Goal: Use online tool/utility

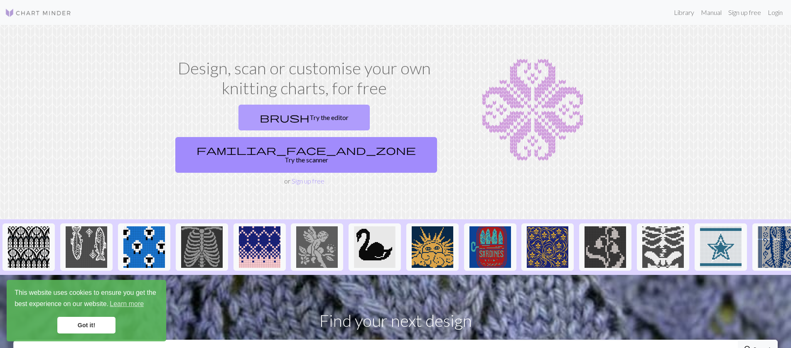
click at [238, 113] on link "brush Try the editor" at bounding box center [303, 118] width 131 height 26
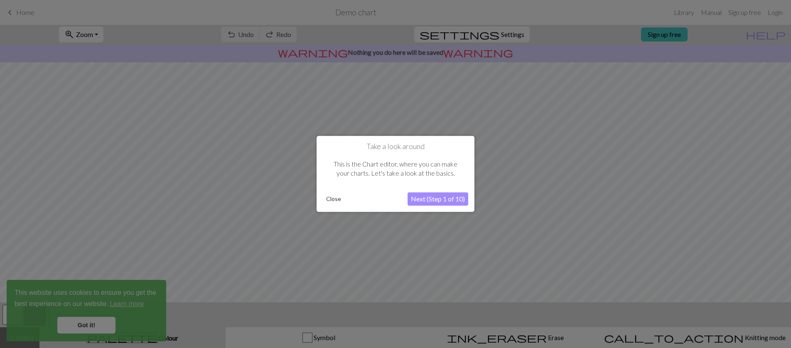
click at [453, 200] on button "Next (Step 1 of 10)" at bounding box center [437, 199] width 61 height 13
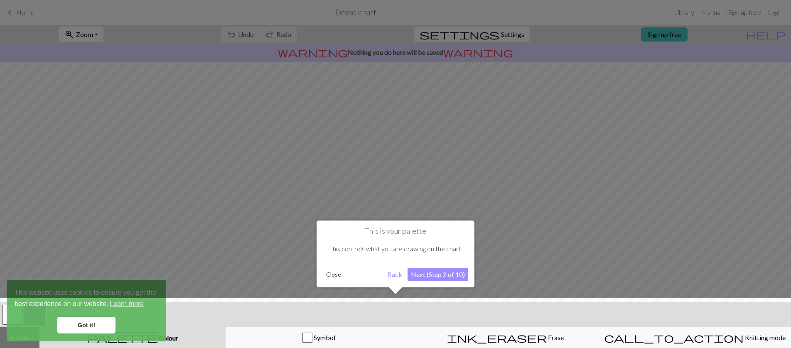
click at [453, 277] on button "Next (Step 2 of 10)" at bounding box center [437, 274] width 61 height 13
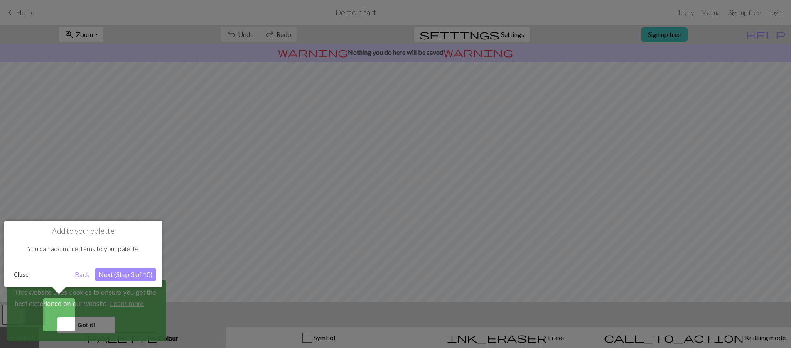
click at [126, 276] on button "Next (Step 3 of 10)" at bounding box center [125, 274] width 61 height 13
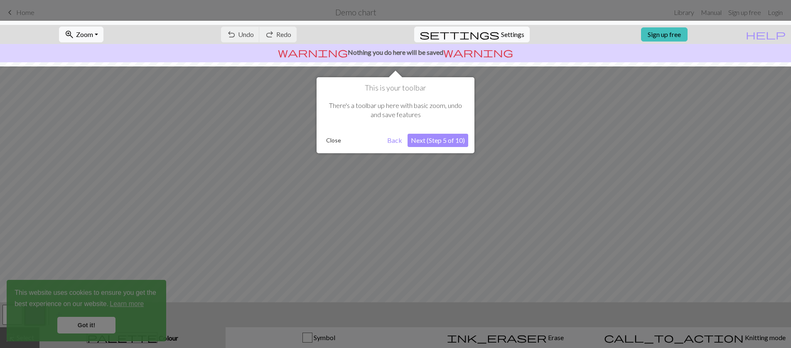
click at [426, 139] on button "Next (Step 5 of 10)" at bounding box center [437, 140] width 61 height 13
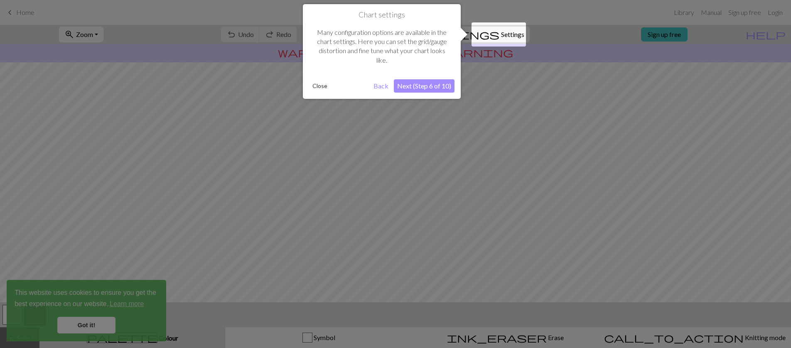
click at [428, 82] on button "Next (Step 6 of 10)" at bounding box center [424, 85] width 61 height 13
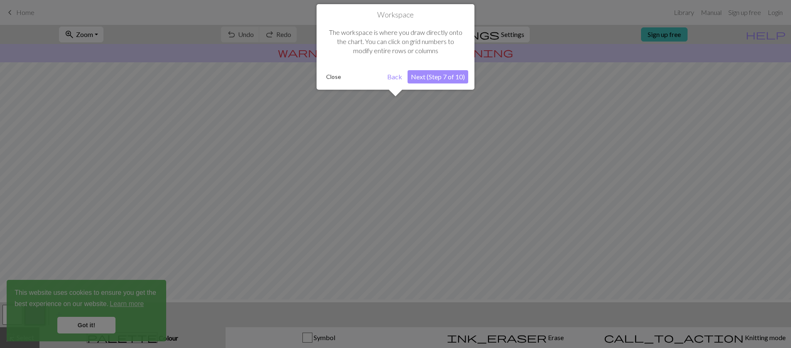
scroll to position [50, 0]
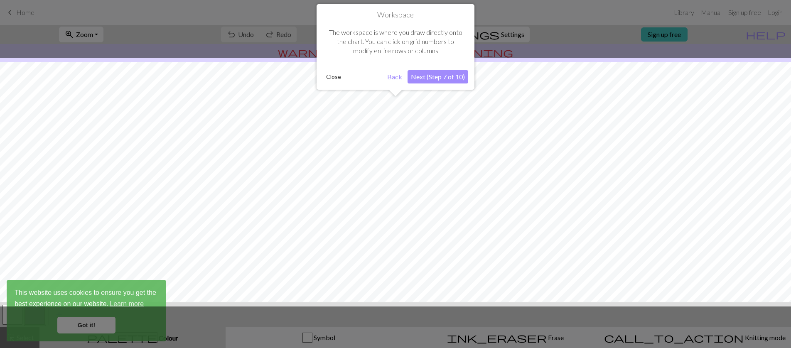
click at [428, 82] on button "Next (Step 7 of 10)" at bounding box center [437, 76] width 61 height 13
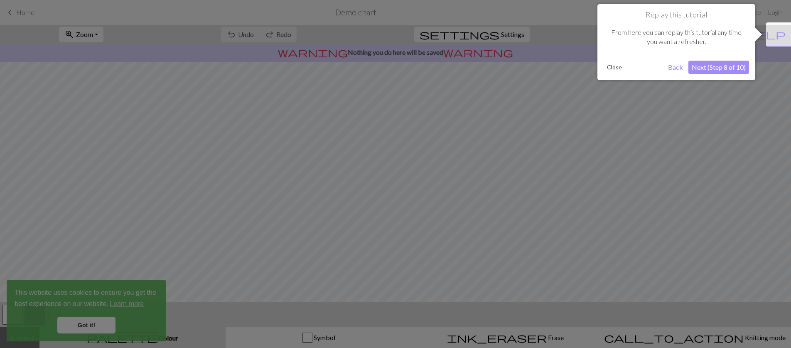
click at [705, 69] on button "Next (Step 8 of 10)" at bounding box center [718, 67] width 61 height 13
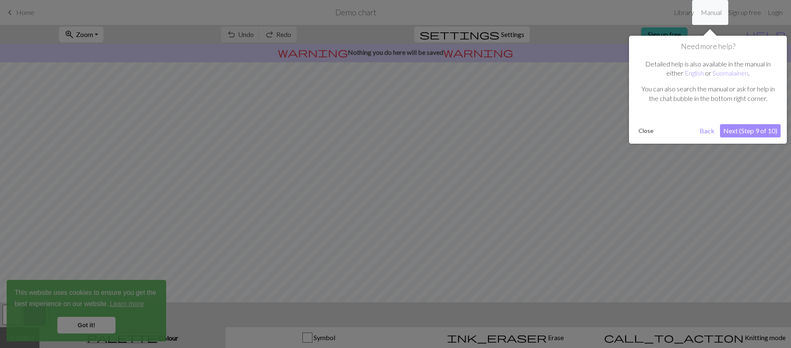
click at [644, 132] on button "Close" at bounding box center [646, 131] width 22 height 12
